Goal: Find specific page/section: Find specific page/section

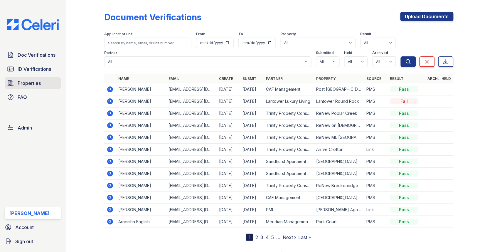
click at [25, 82] on span "Properties" at bounding box center [29, 83] width 23 height 7
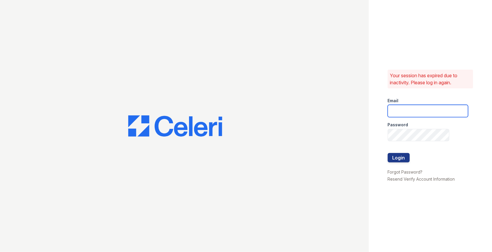
click at [407, 114] on input "email" at bounding box center [428, 111] width 80 height 12
click at [0, 252] on com-1password-button at bounding box center [0, 252] width 0 height 0
type input "max@getceleri.com"
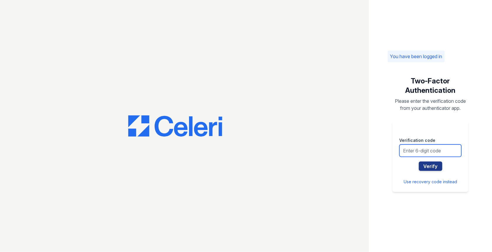
click at [434, 146] on input "text" at bounding box center [430, 150] width 62 height 12
type input "600215"
click at [419, 161] on button "Verify" at bounding box center [430, 165] width 23 height 9
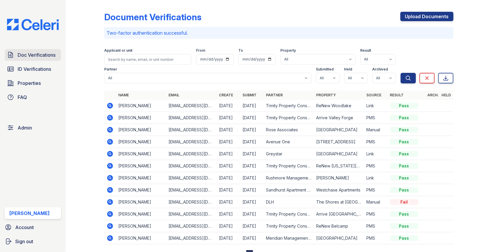
click at [33, 52] on span "Doc Verifications" at bounding box center [37, 54] width 38 height 7
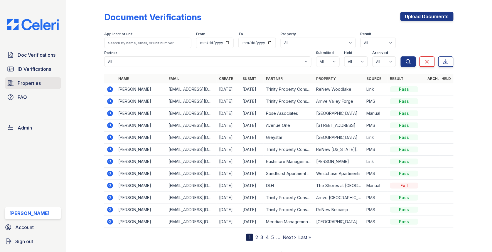
click at [45, 80] on link "Properties" at bounding box center [33, 83] width 56 height 12
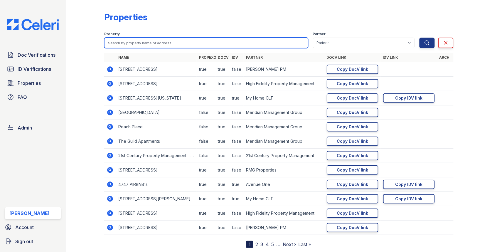
click at [136, 40] on input "search" at bounding box center [206, 43] width 204 height 11
type input "meadow"
click at [419, 38] on button "Search" at bounding box center [426, 43] width 15 height 11
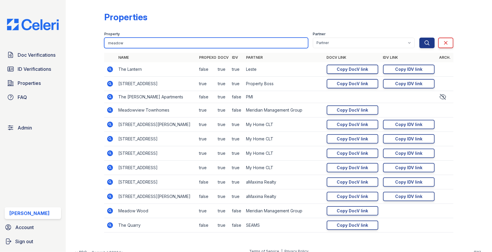
click at [148, 41] on input "meadow" at bounding box center [206, 43] width 204 height 11
type input "meadow wood"
click at [419, 38] on button "Search" at bounding box center [426, 43] width 15 height 11
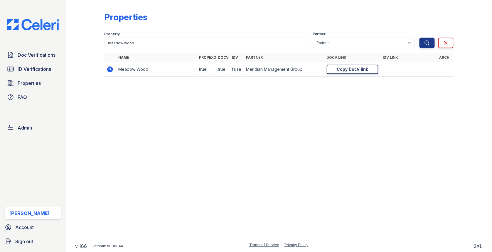
click at [356, 67] on div "Copy DocV link" at bounding box center [352, 69] width 31 height 6
click at [34, 55] on span "Doc Verifications" at bounding box center [37, 54] width 38 height 7
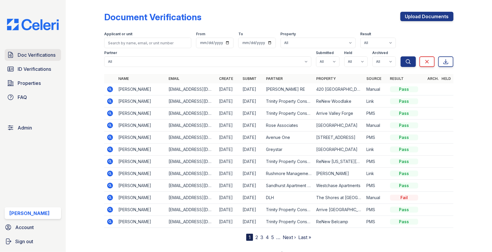
click at [38, 57] on span "Doc Verifications" at bounding box center [37, 54] width 38 height 7
